Goal: Information Seeking & Learning: Learn about a topic

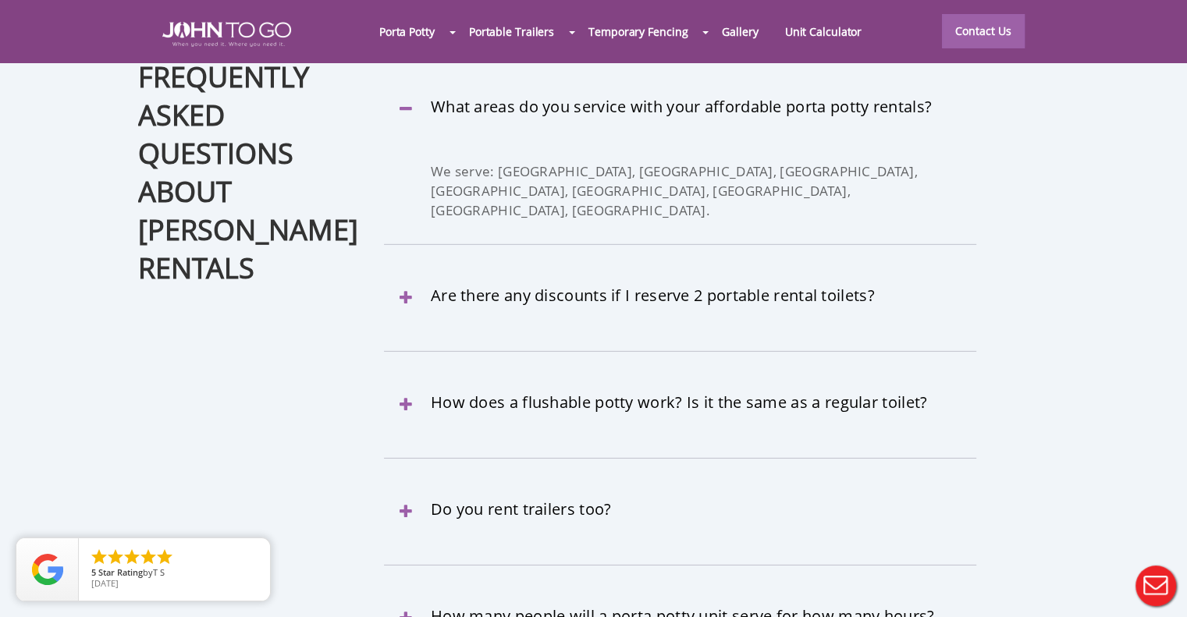
scroll to position [4627, 0]
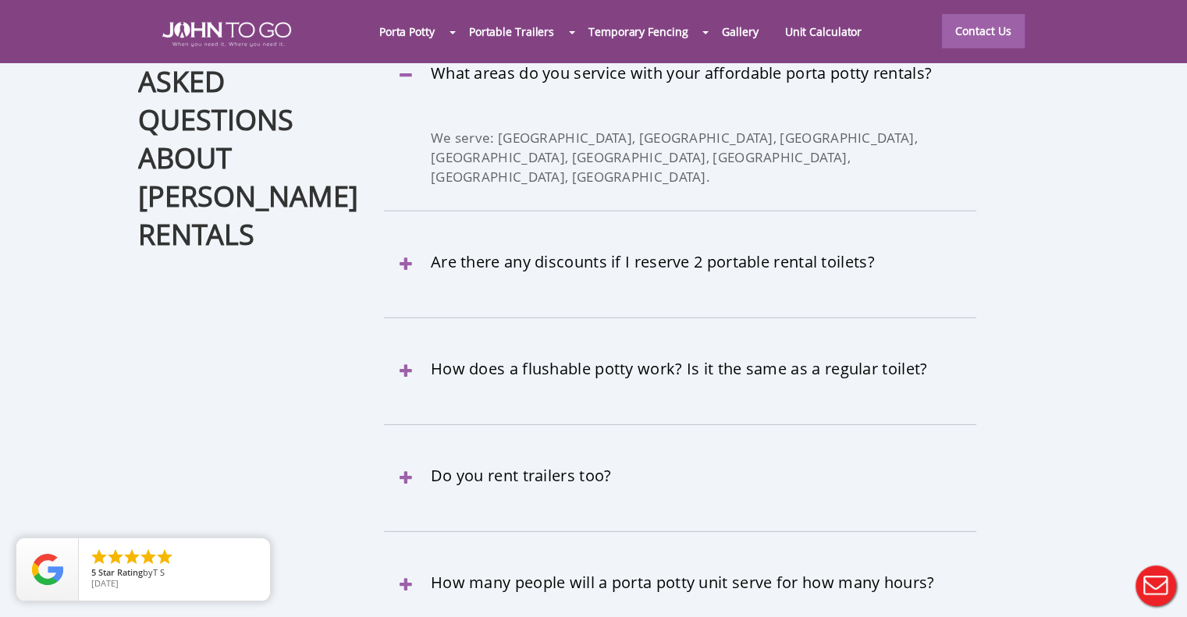
click at [404, 168] on div at bounding box center [593, 308] width 1187 height 617
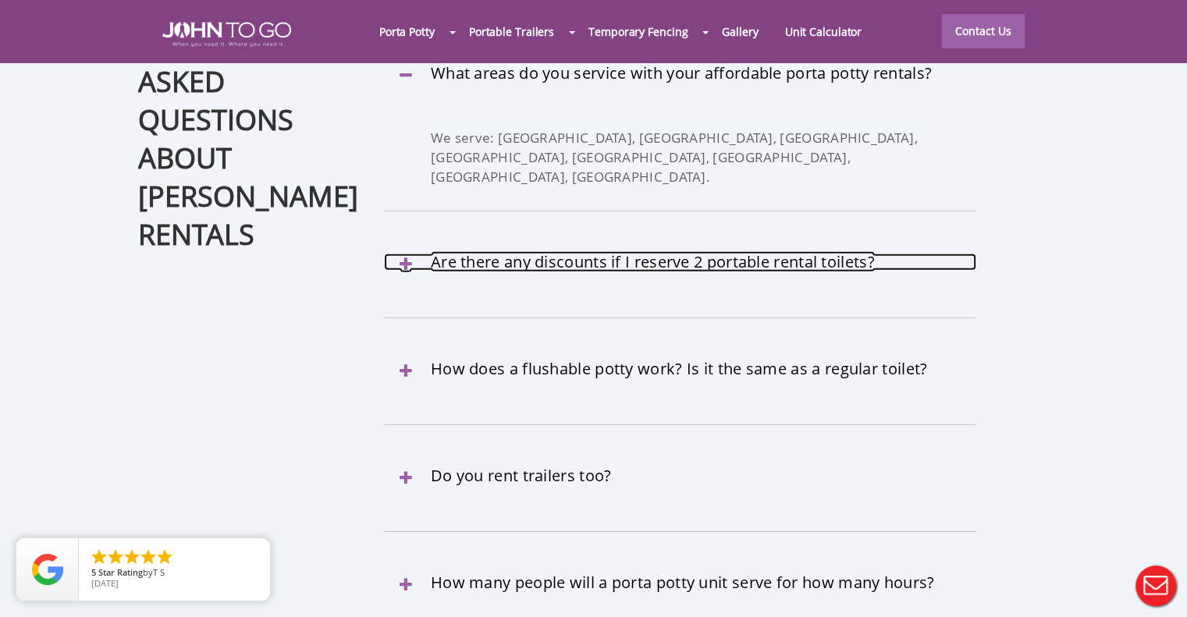
click at [404, 254] on link "Are there any discounts if I reserve 2 portable rental toilets?" at bounding box center [680, 262] width 592 height 17
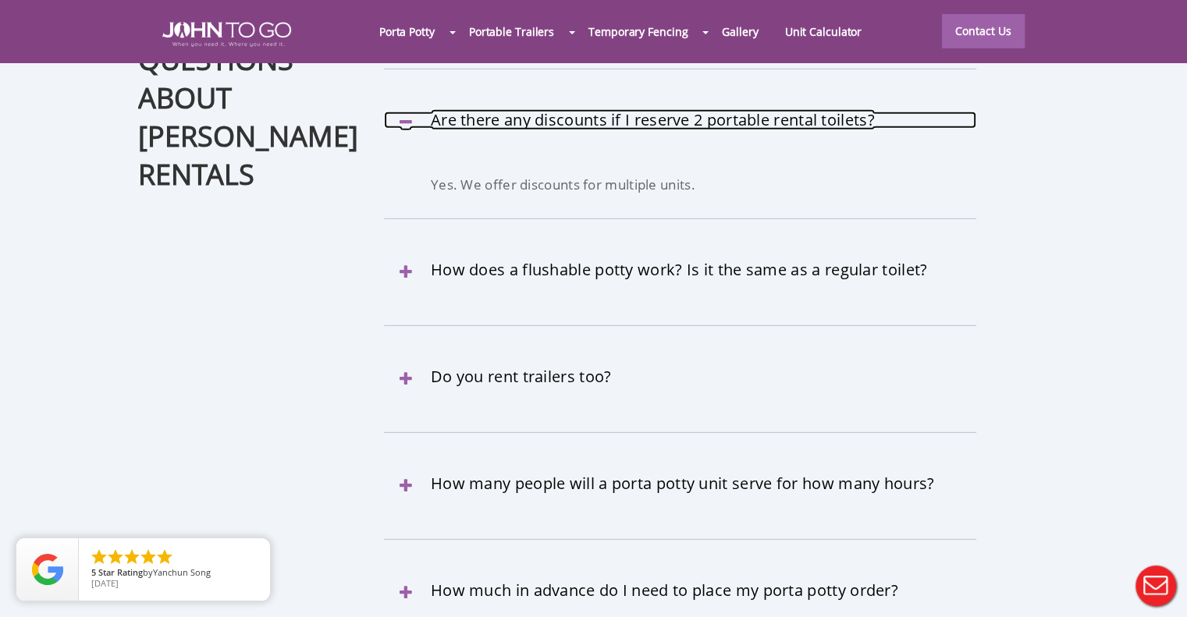
scroll to position [4690, 0]
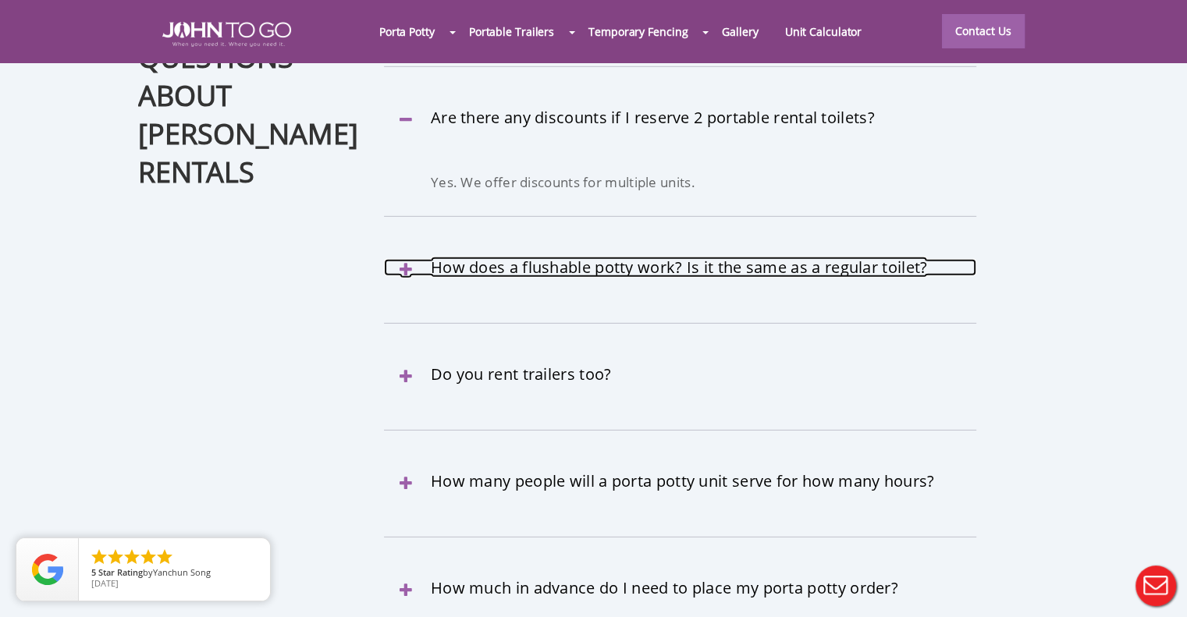
click at [796, 259] on link "How does a flushable potty work? Is it the same as a regular toilet?" at bounding box center [680, 267] width 592 height 17
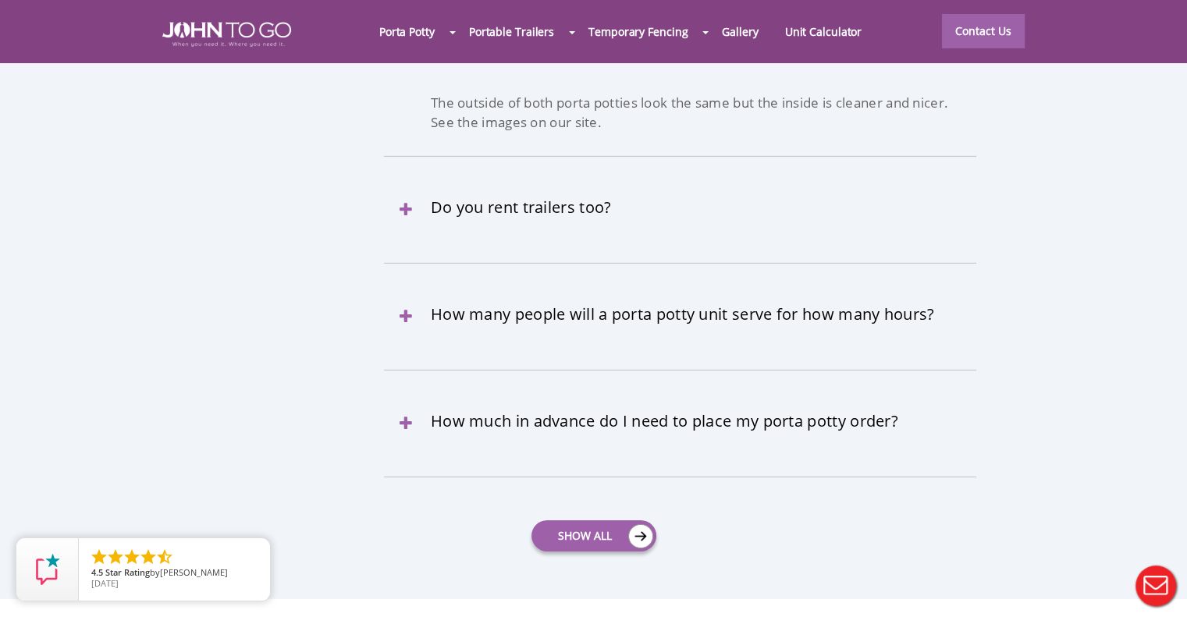
scroll to position [4877, 0]
click at [660, 179] on h3 "Do you rent trailers too?" at bounding box center [680, 197] width 592 height 36
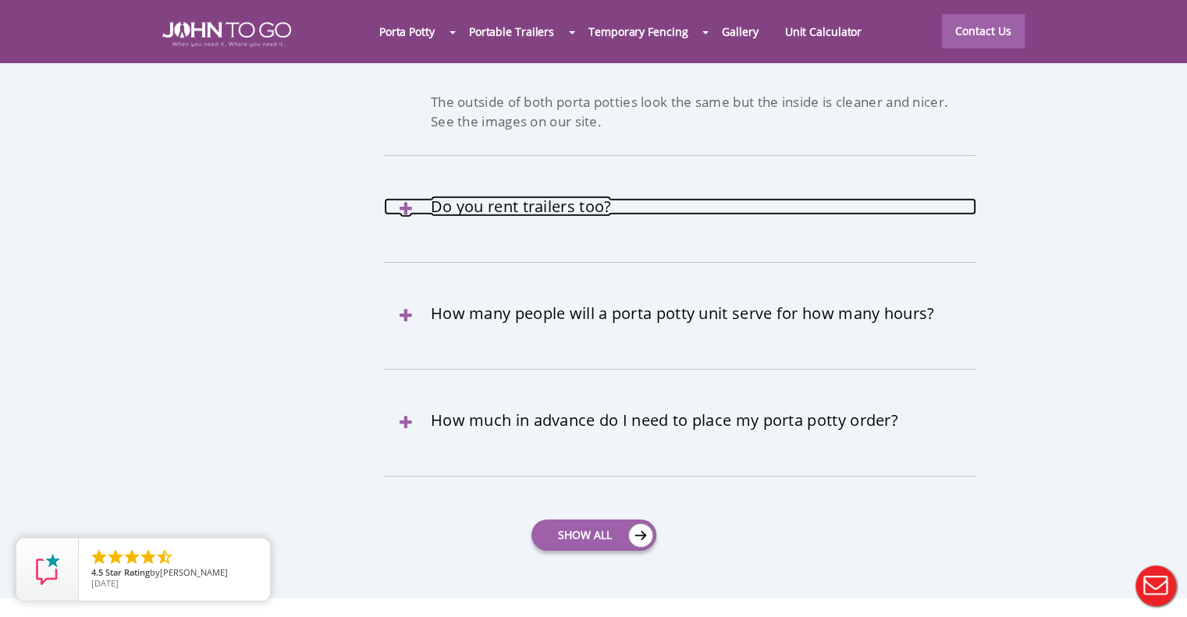
click at [565, 198] on link "Do you rent trailers too?" at bounding box center [680, 206] width 592 height 17
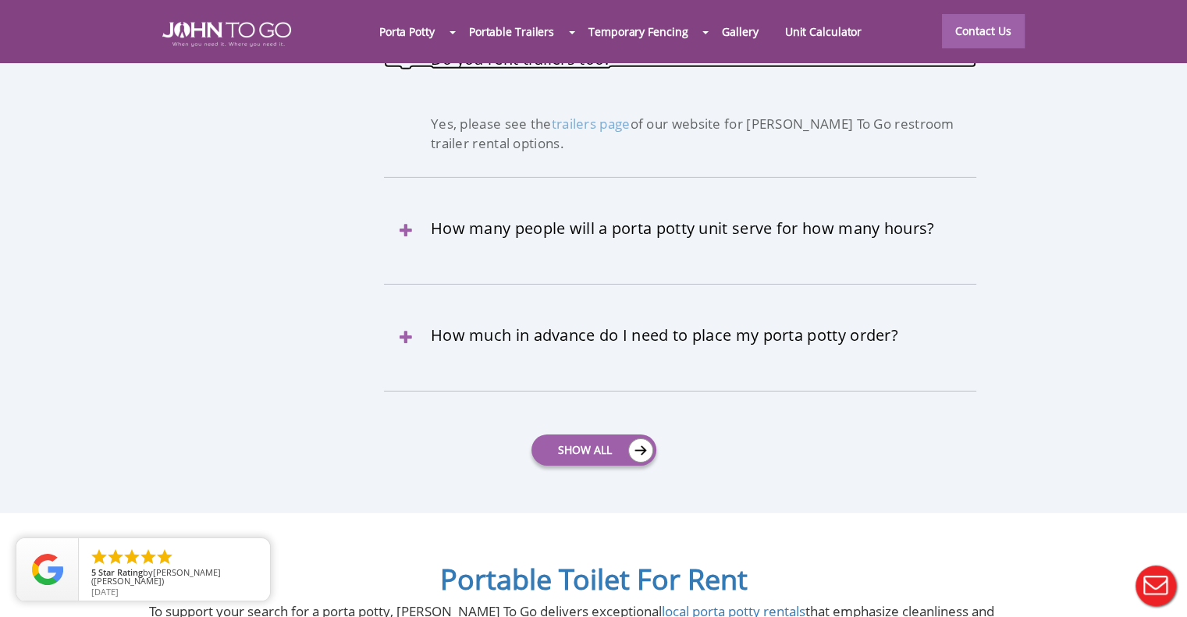
scroll to position [4953, 0]
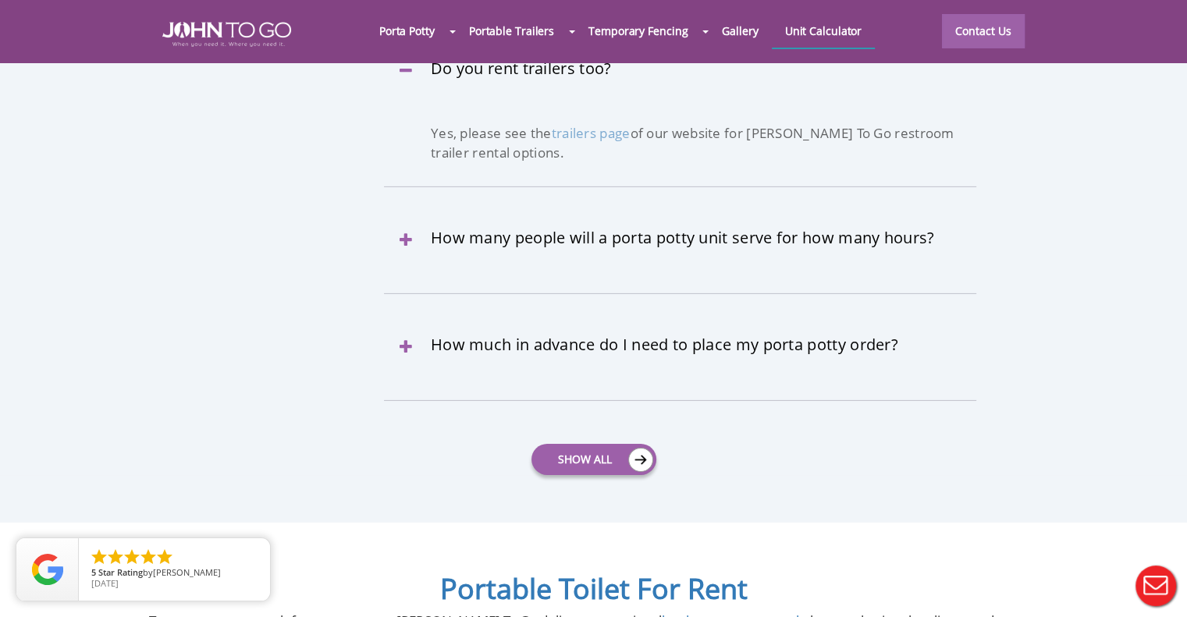
click at [830, 38] on link "Unit Calculator" at bounding box center [824, 31] width 104 height 34
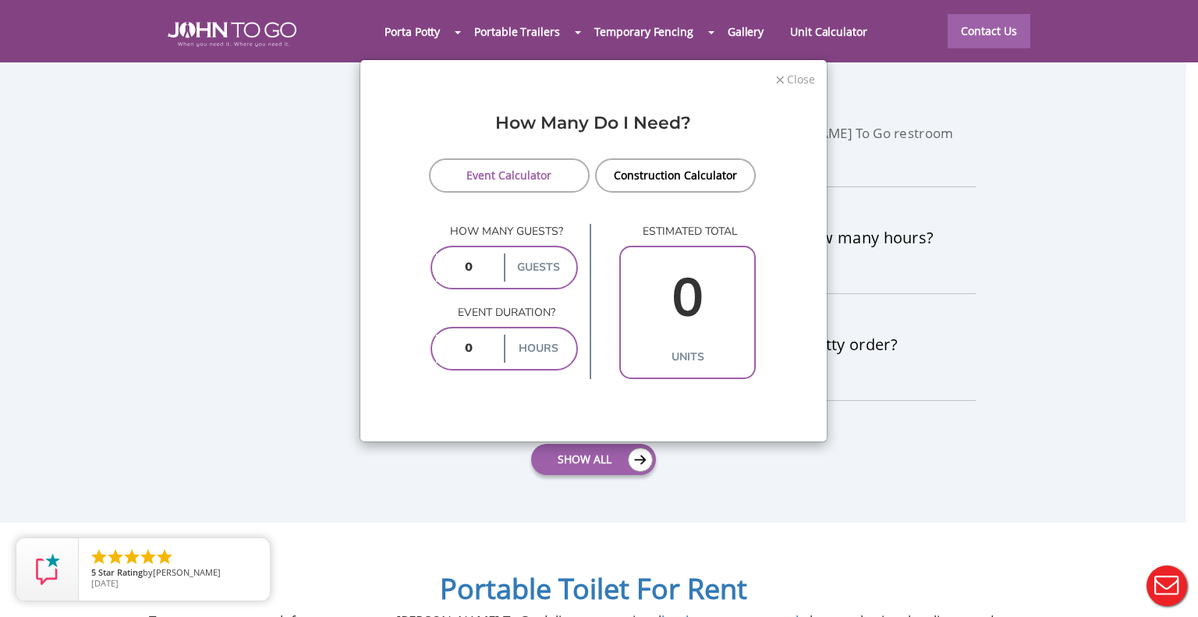
click at [795, 81] on span "Close" at bounding box center [801, 77] width 30 height 15
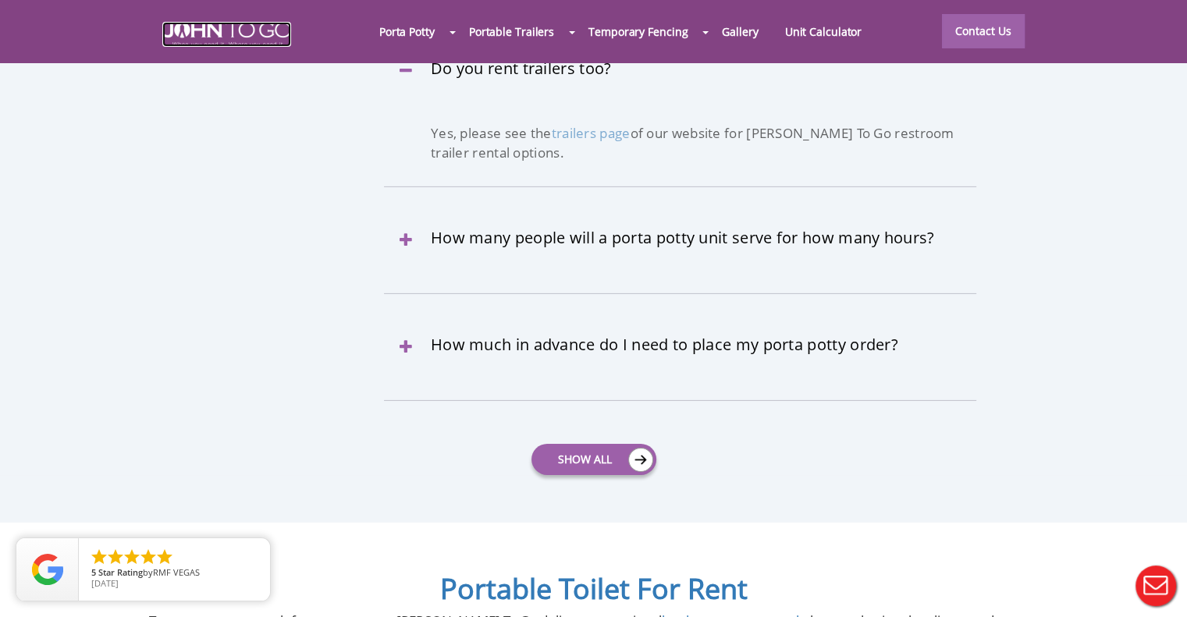
click at [211, 41] on img at bounding box center [226, 34] width 129 height 25
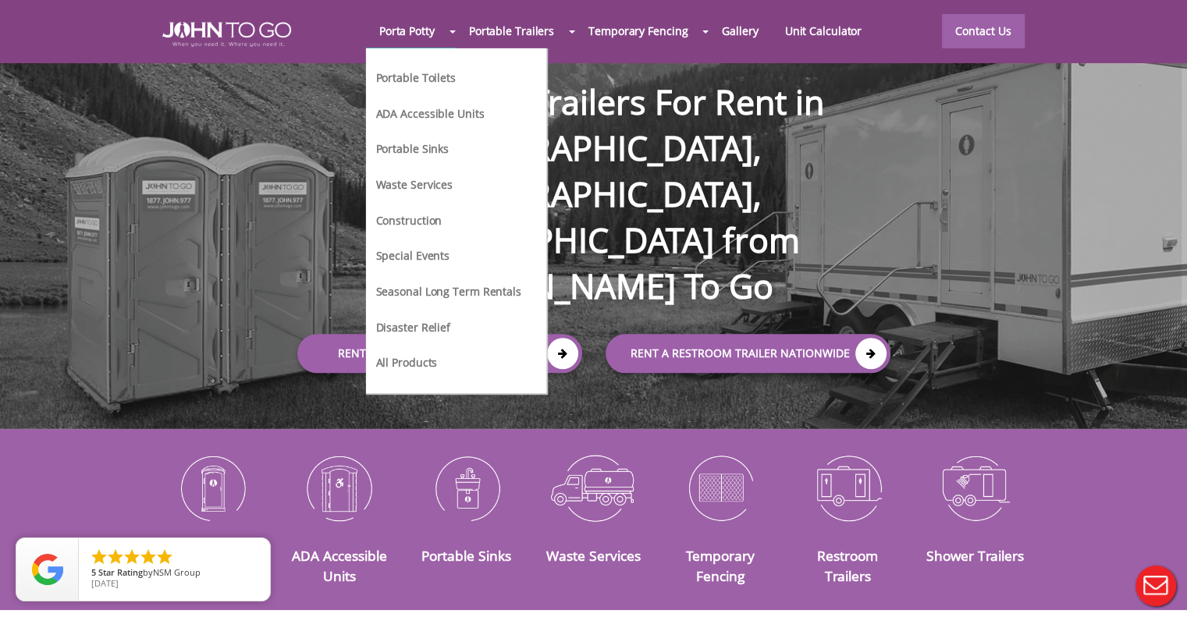
scroll to position [56, 0]
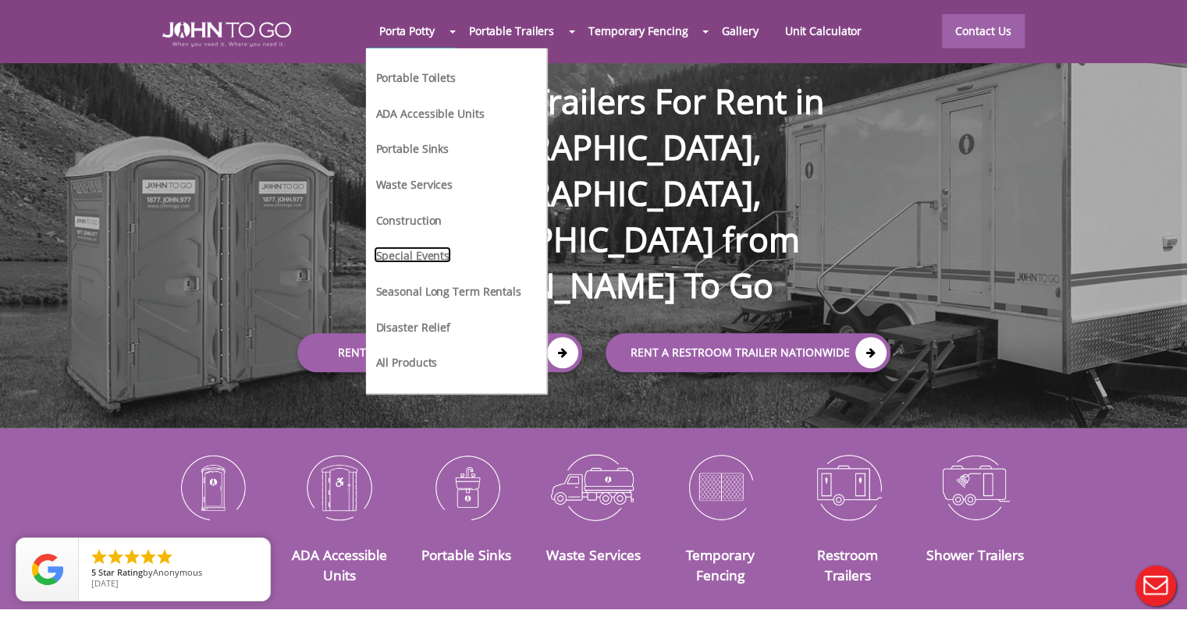
click at [433, 247] on link "Special Events" at bounding box center [412, 255] width 77 height 16
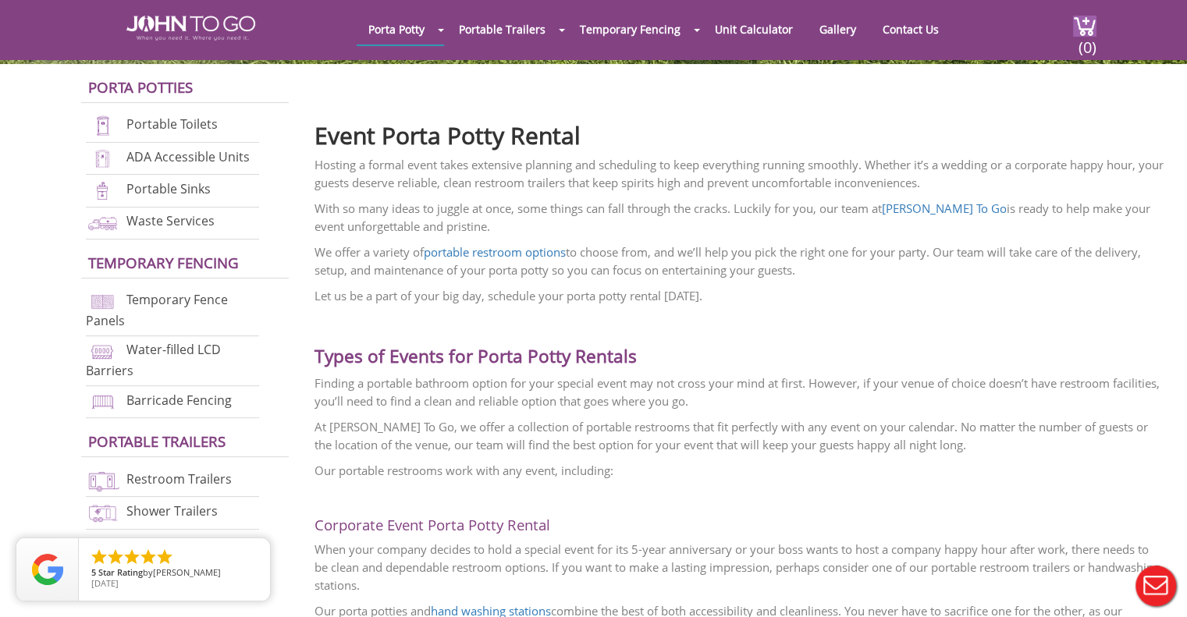
scroll to position [432, 0]
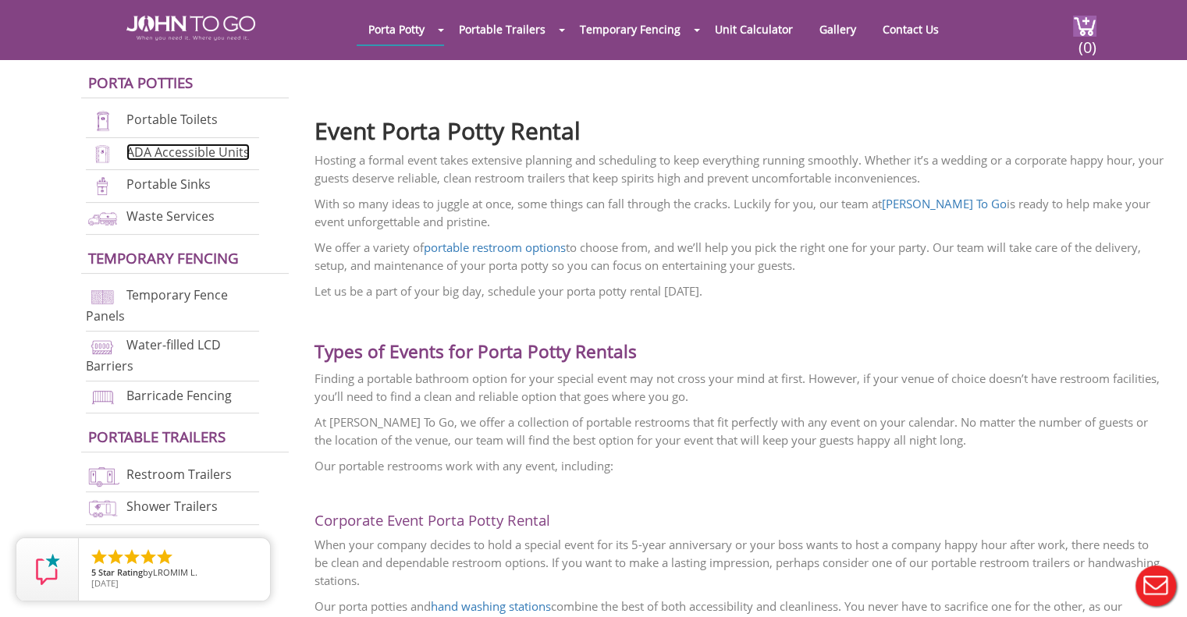
click at [184, 149] on link "ADA Accessible Units" at bounding box center [187, 152] width 123 height 17
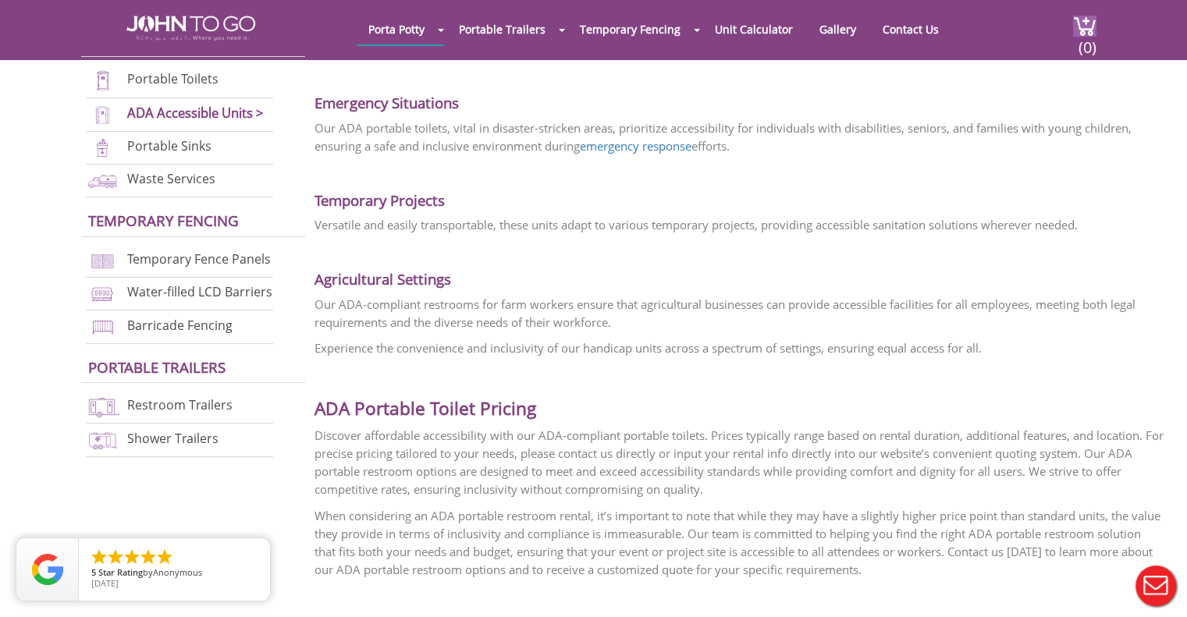
scroll to position [2480, 0]
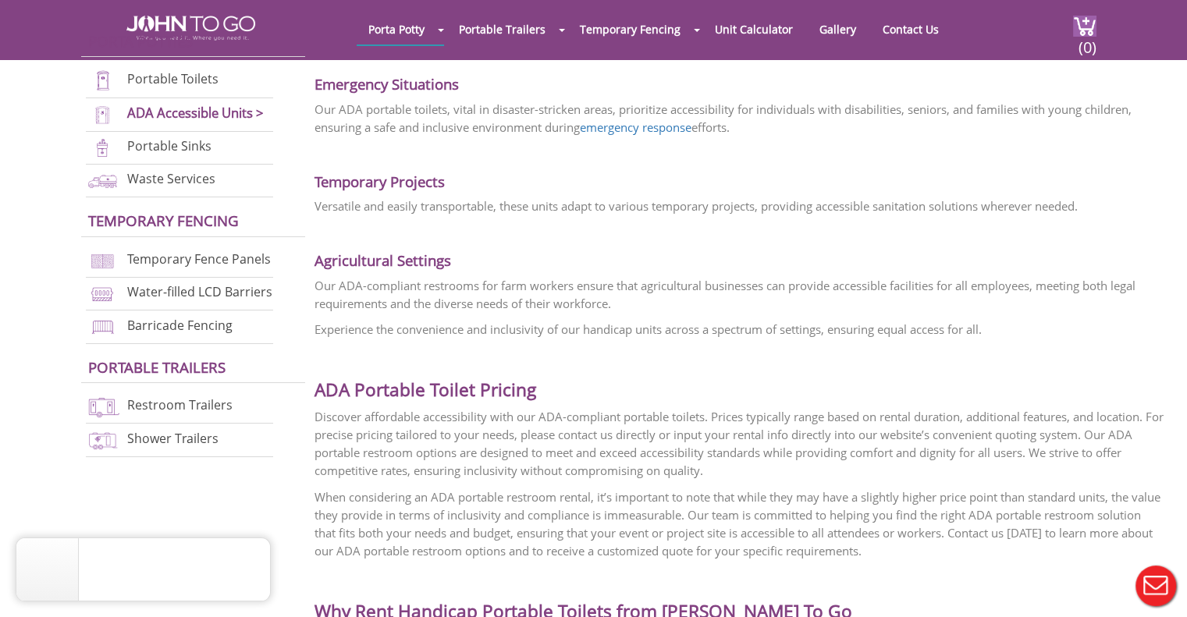
click at [0, 262] on footer at bounding box center [593, 159] width 1187 height 3971
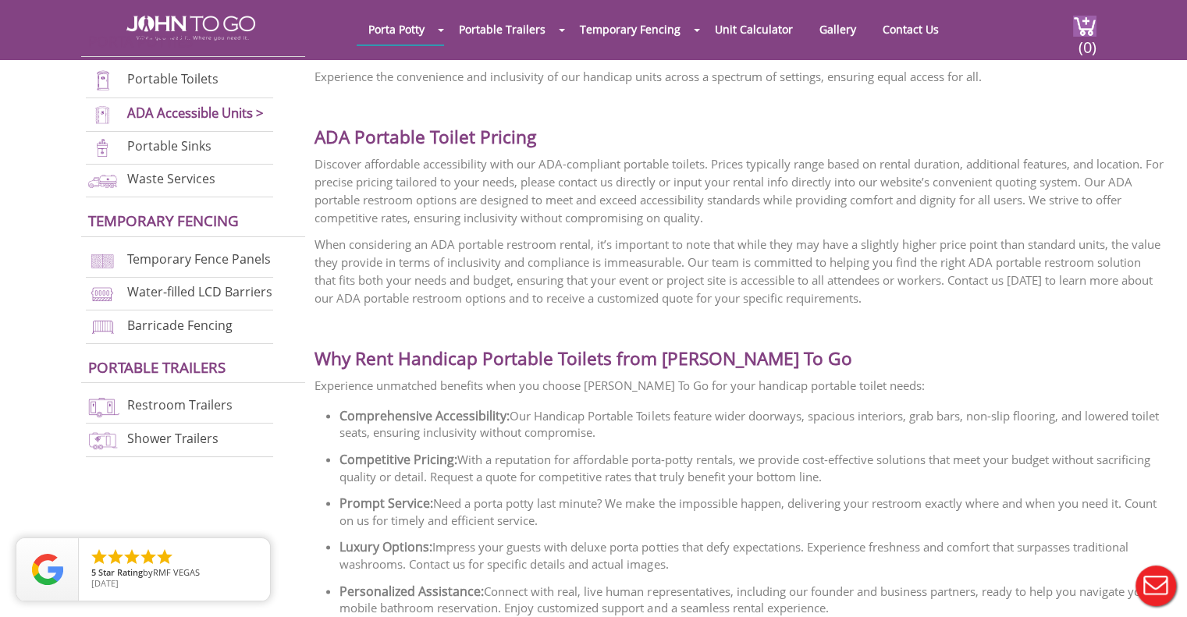
scroll to position [2729, 0]
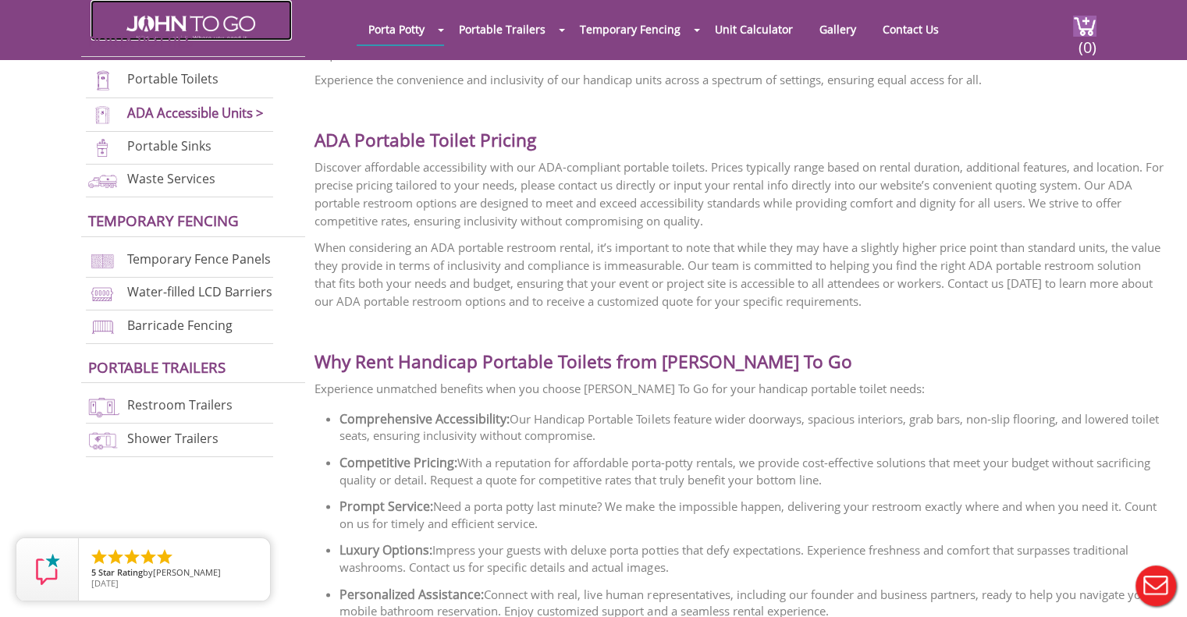
click at [208, 13] on link at bounding box center [191, 20] width 201 height 41
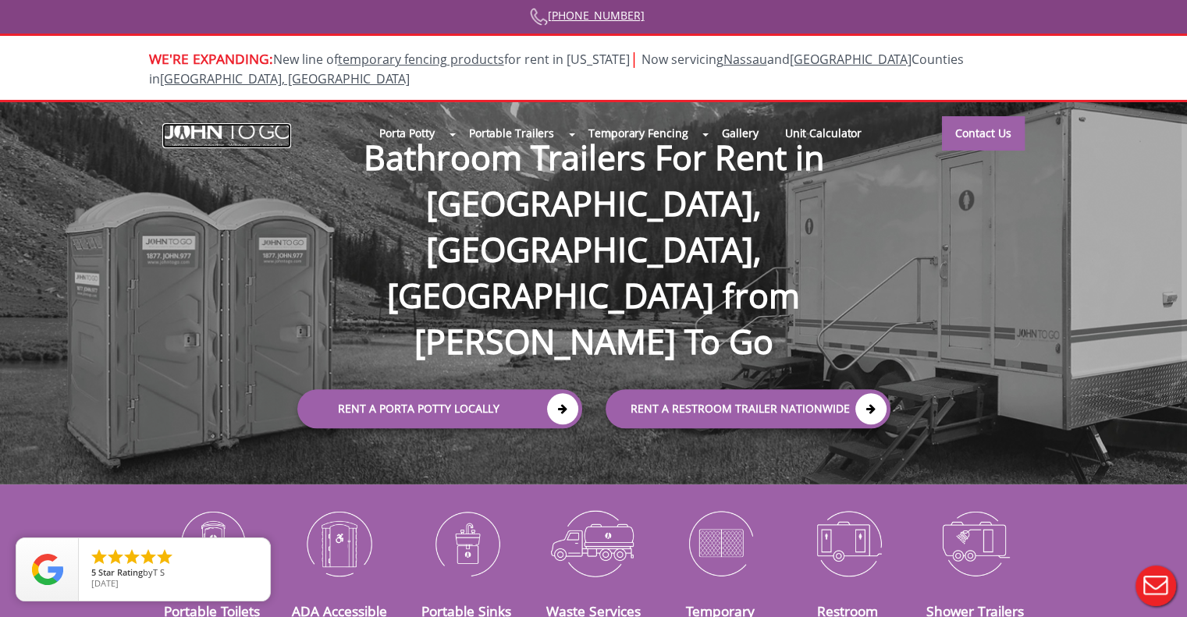
click at [203, 123] on img at bounding box center [226, 135] width 129 height 25
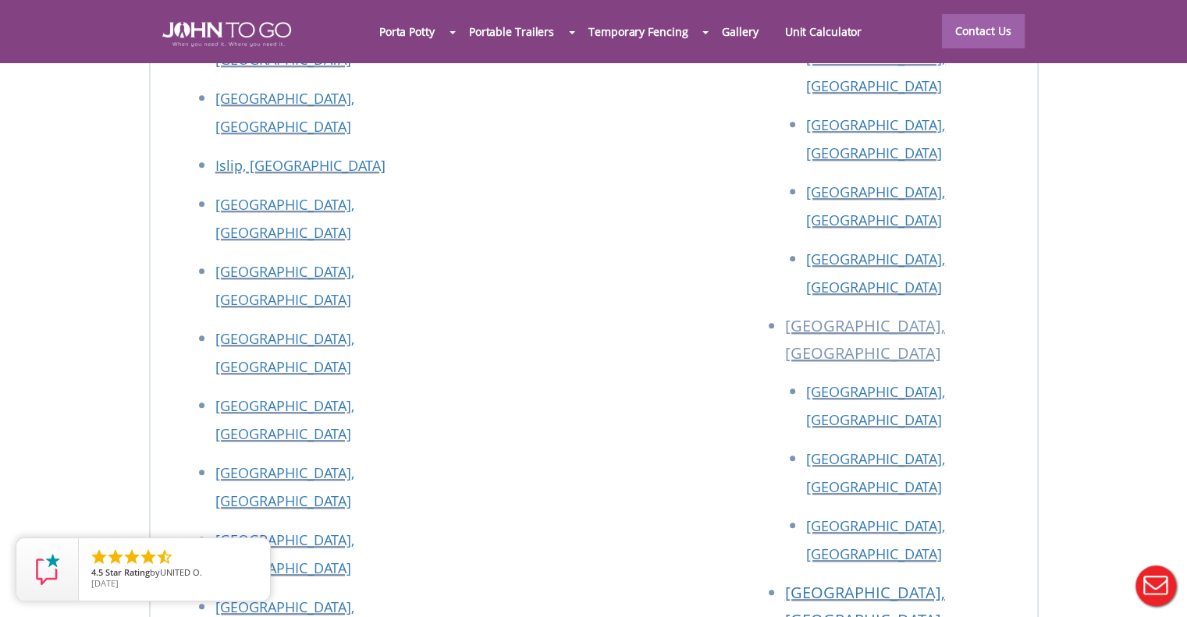
scroll to position [6897, 0]
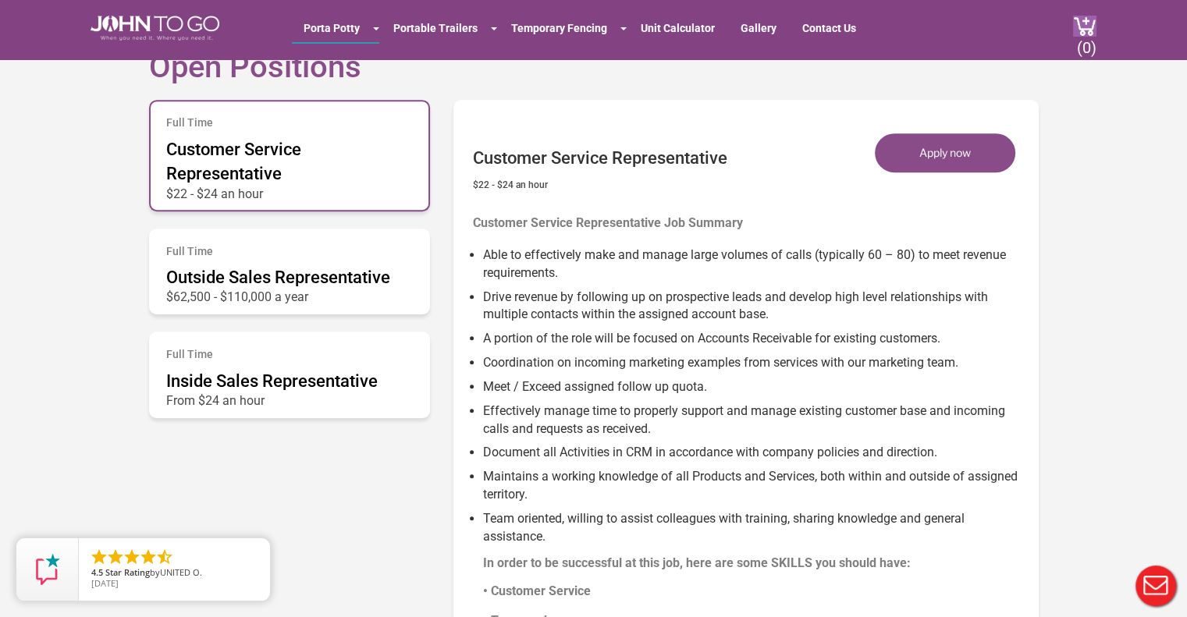
scroll to position [836, 0]
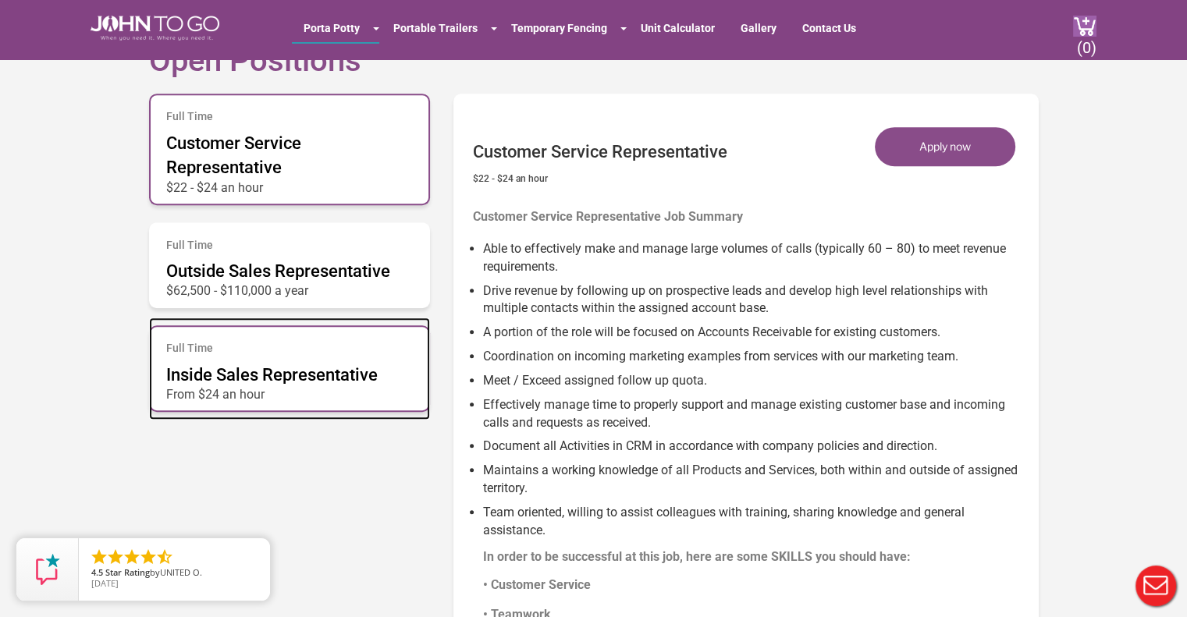
click at [366, 360] on div "Full Time Inside Sales Representative From $24 an hour" at bounding box center [289, 368] width 281 height 87
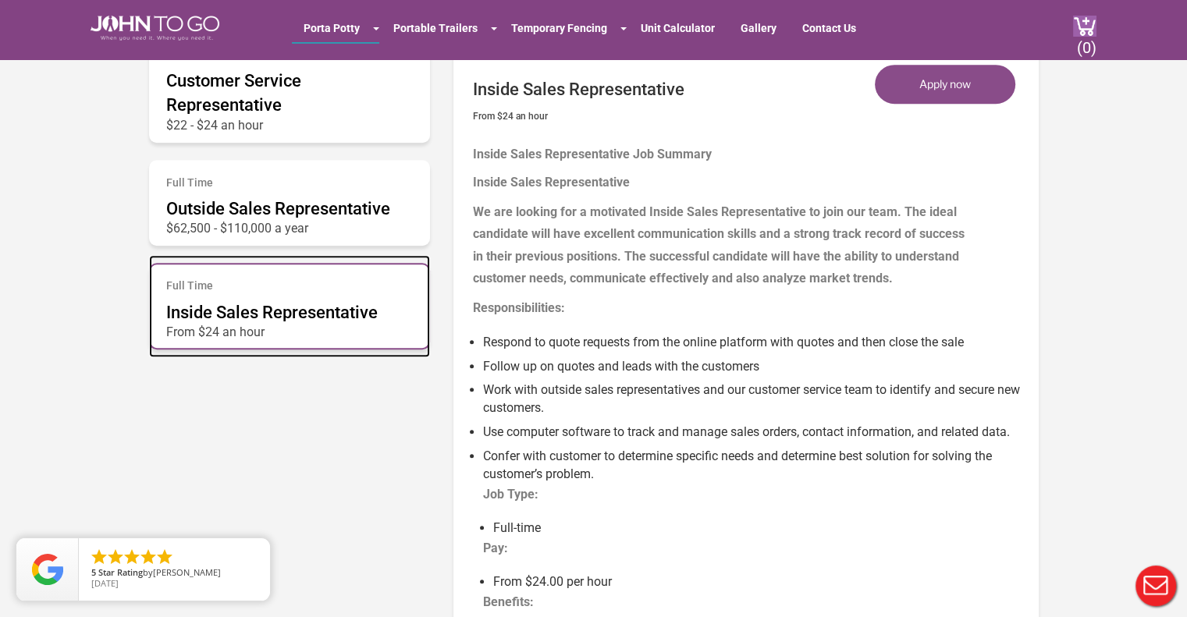
scroll to position [899, 0]
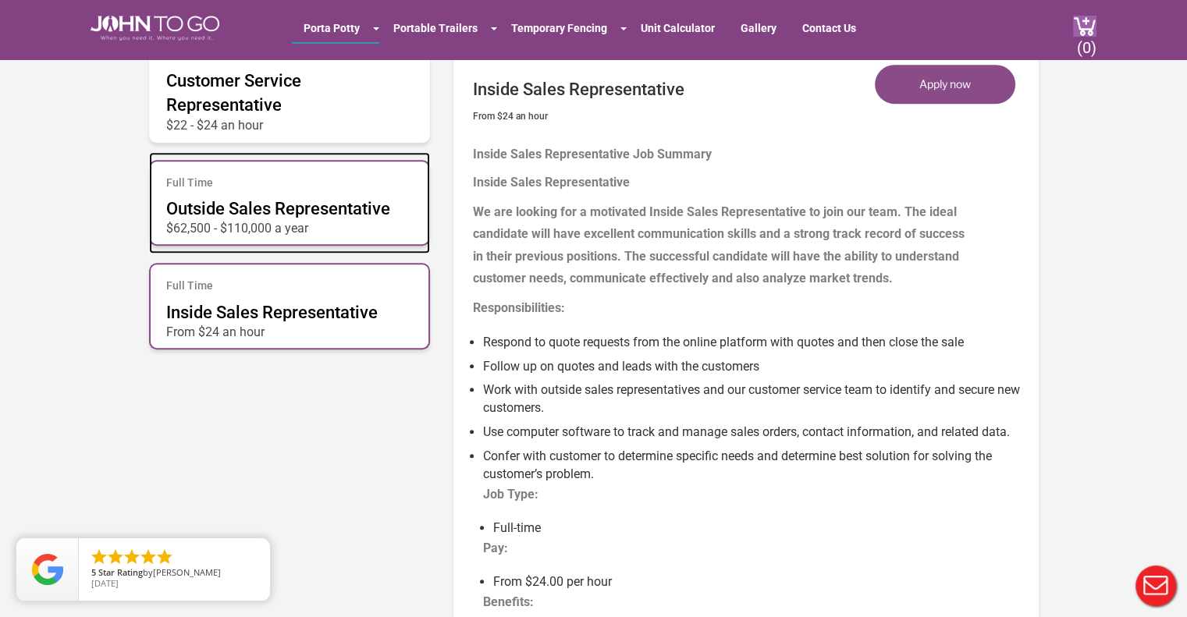
click at [330, 196] on div "Full Time Outside Sales Representative $62,500 - $110,000 a year" at bounding box center [289, 203] width 281 height 87
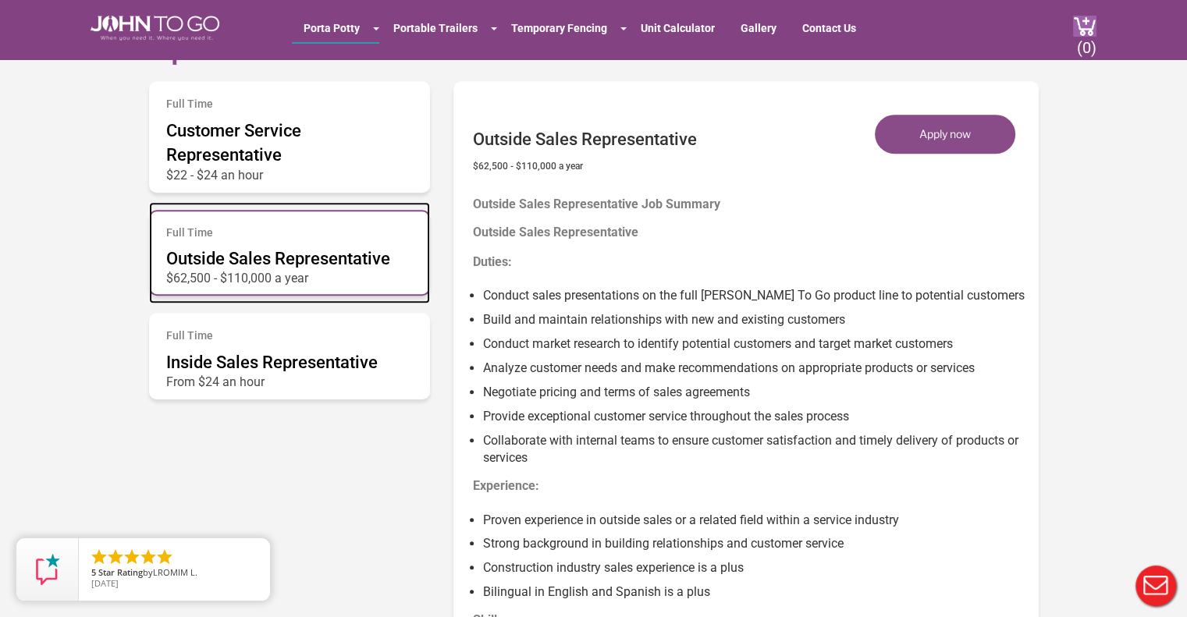
scroll to position [874, 0]
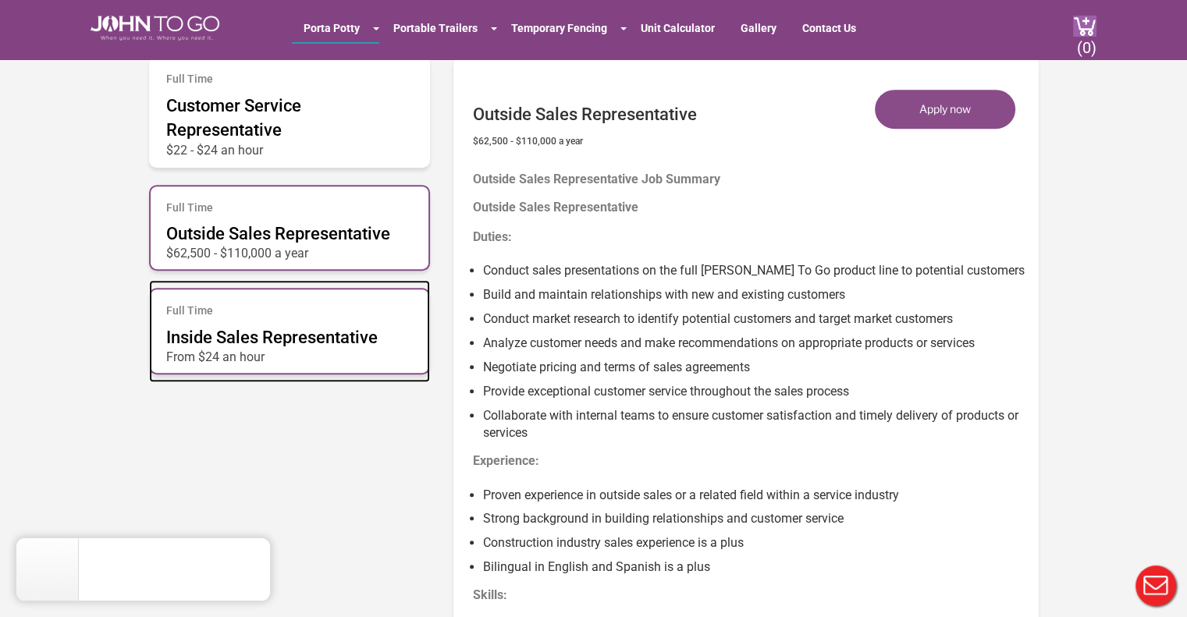
click at [307, 346] on div "Full Time Inside Sales Representative From $24 an hour" at bounding box center [289, 331] width 281 height 87
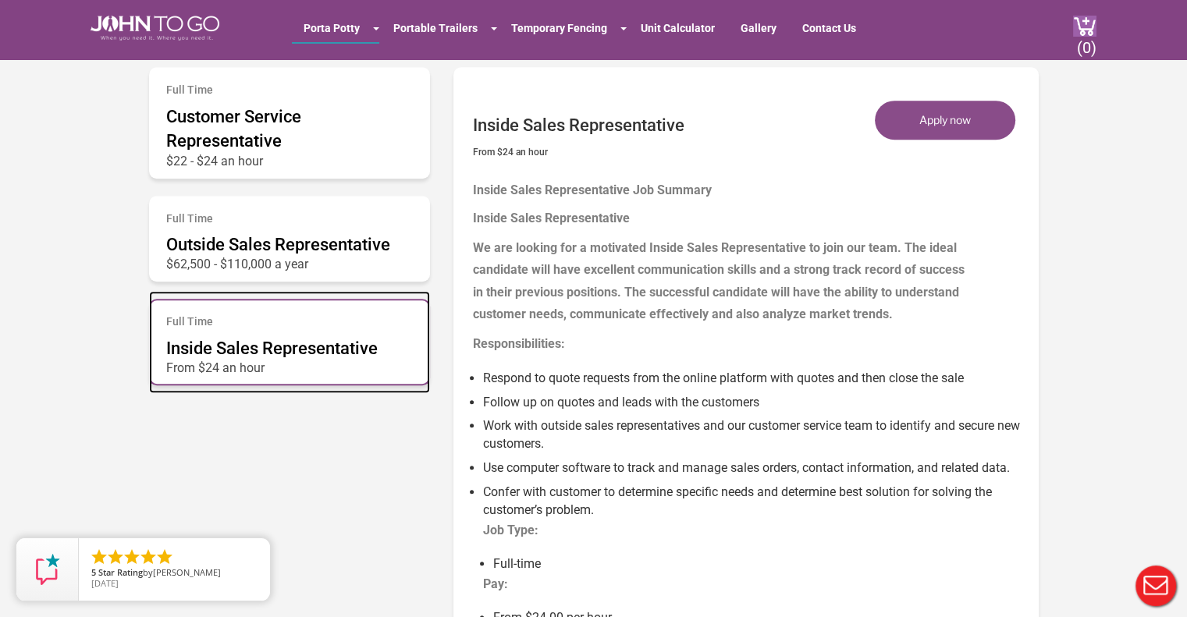
scroll to position [844, 0]
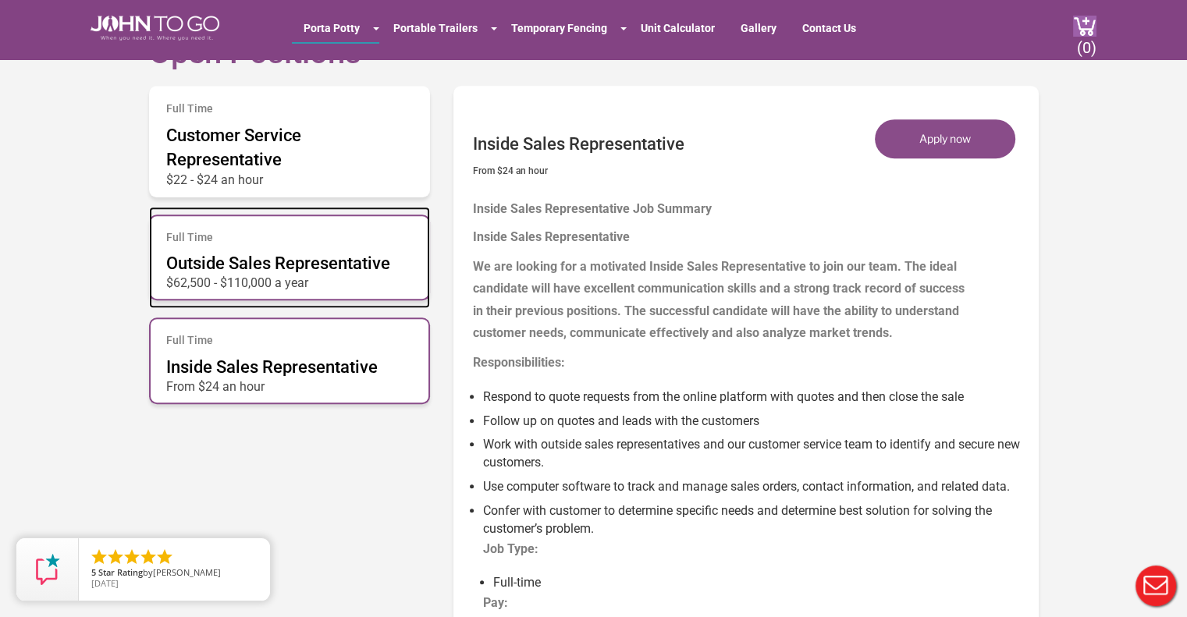
click at [309, 272] on span "Outside Sales Representative" at bounding box center [278, 264] width 224 height 20
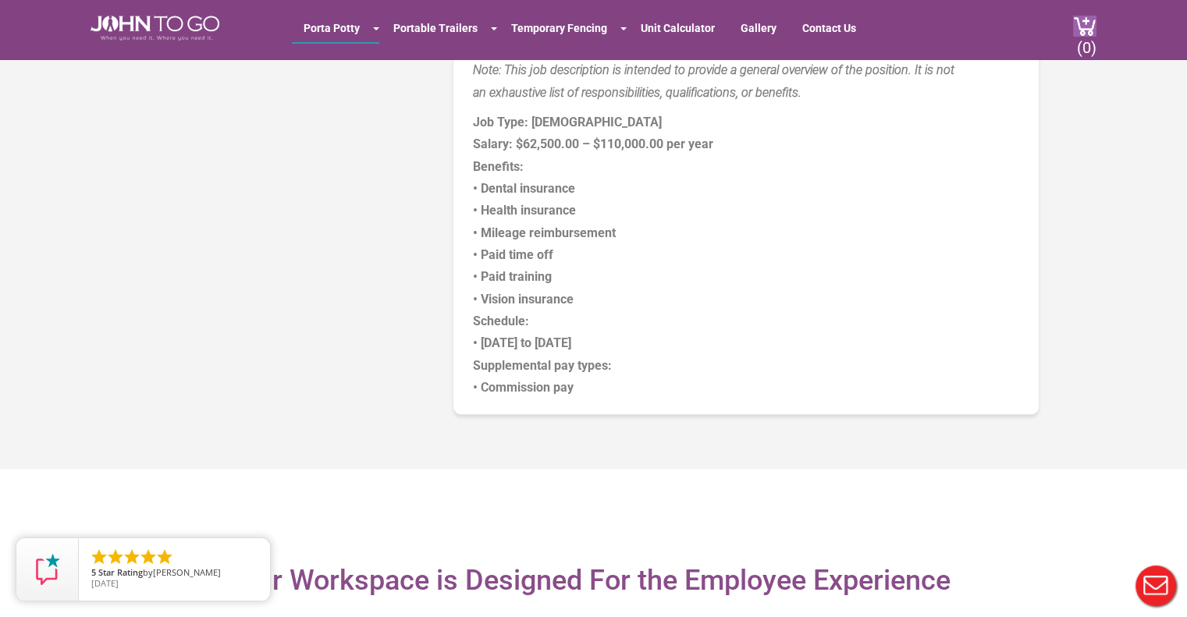
scroll to position [1604, 0]
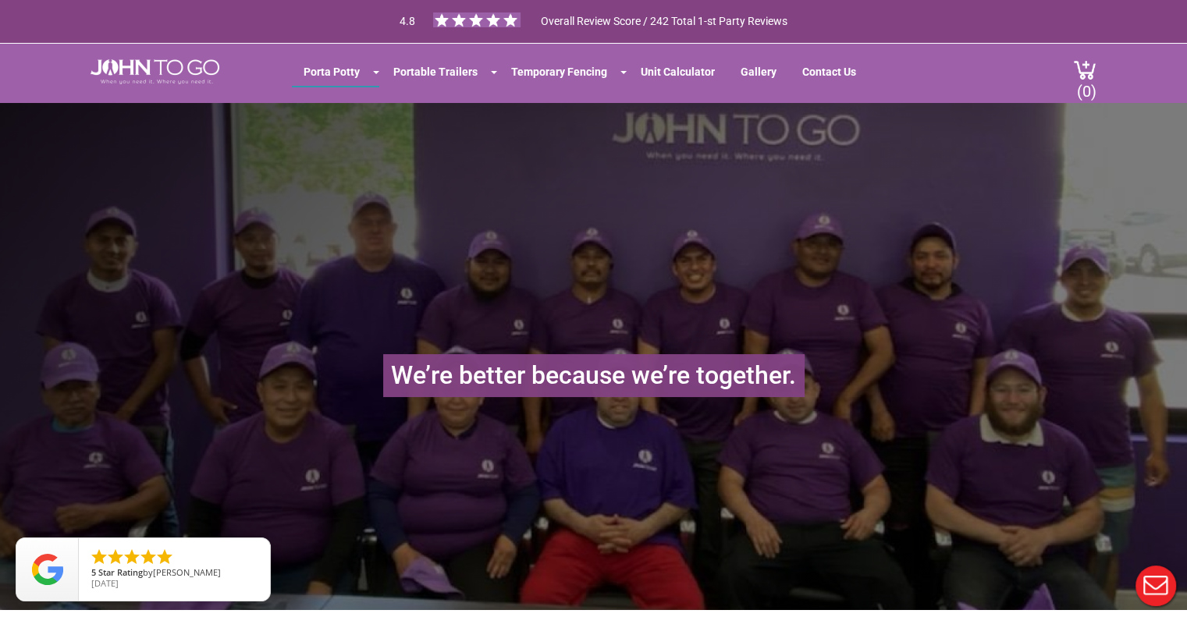
scroll to position [0, 0]
click at [758, 83] on link "Gallery" at bounding box center [758, 72] width 59 height 28
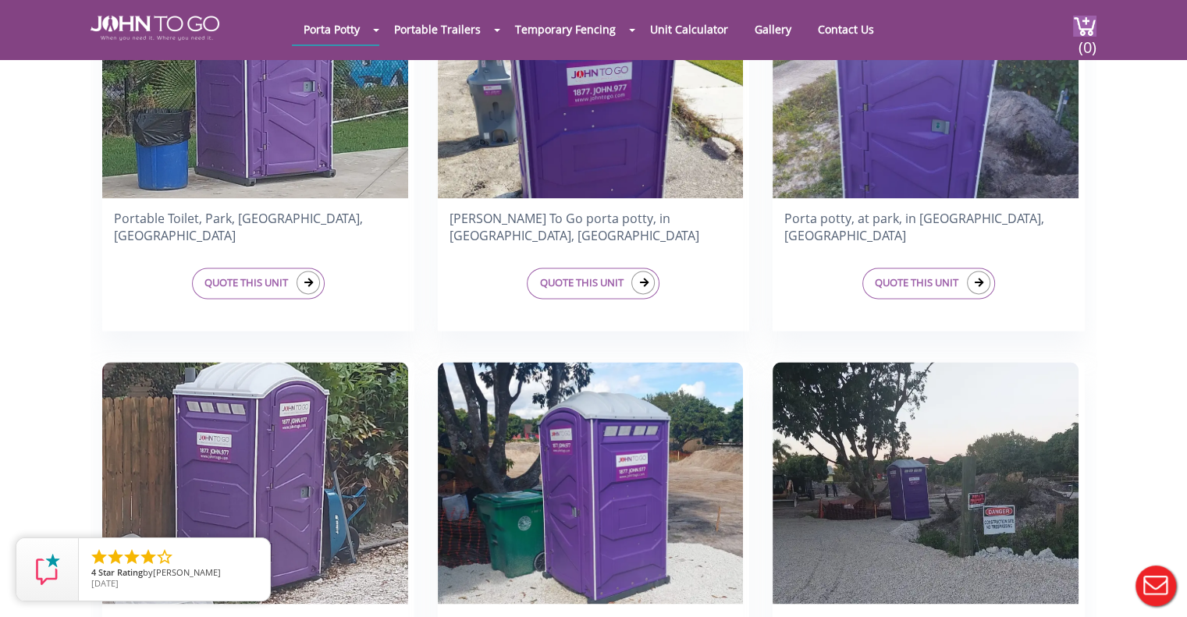
scroll to position [2166, 0]
